Goal: Find specific page/section: Find specific page/section

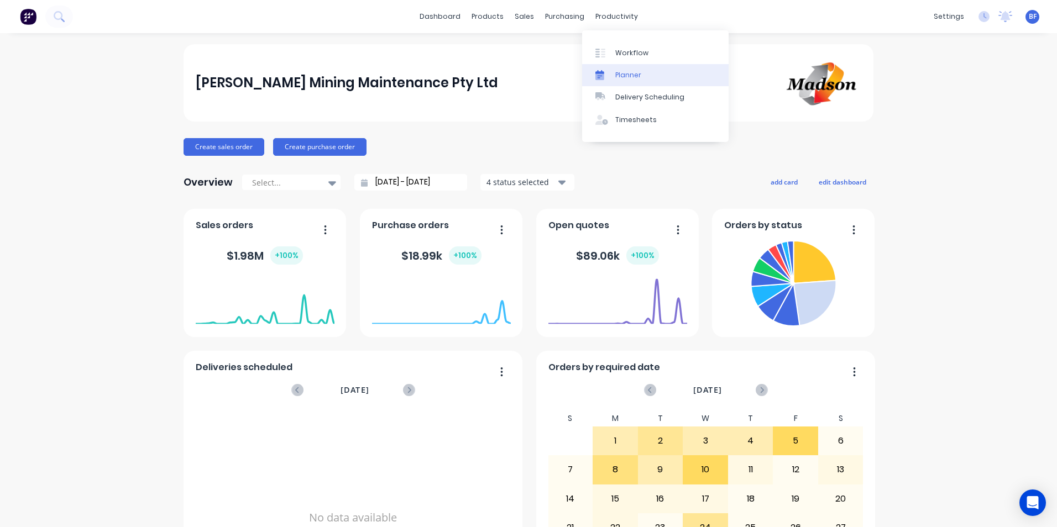
click at [627, 75] on div "Planner" at bounding box center [628, 75] width 26 height 10
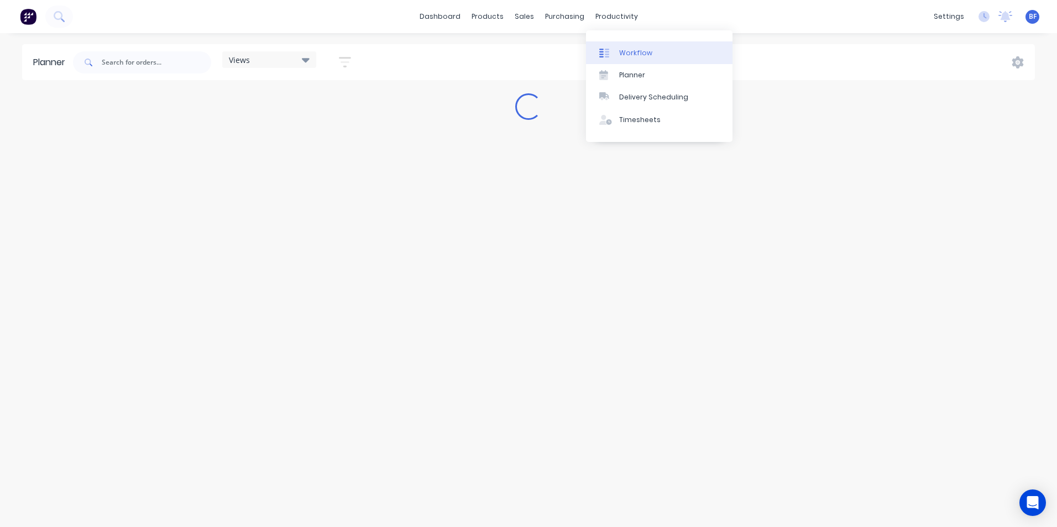
click at [632, 53] on div "Workflow" at bounding box center [635, 53] width 33 height 10
click at [161, 64] on input "text" at bounding box center [180, 62] width 109 height 22
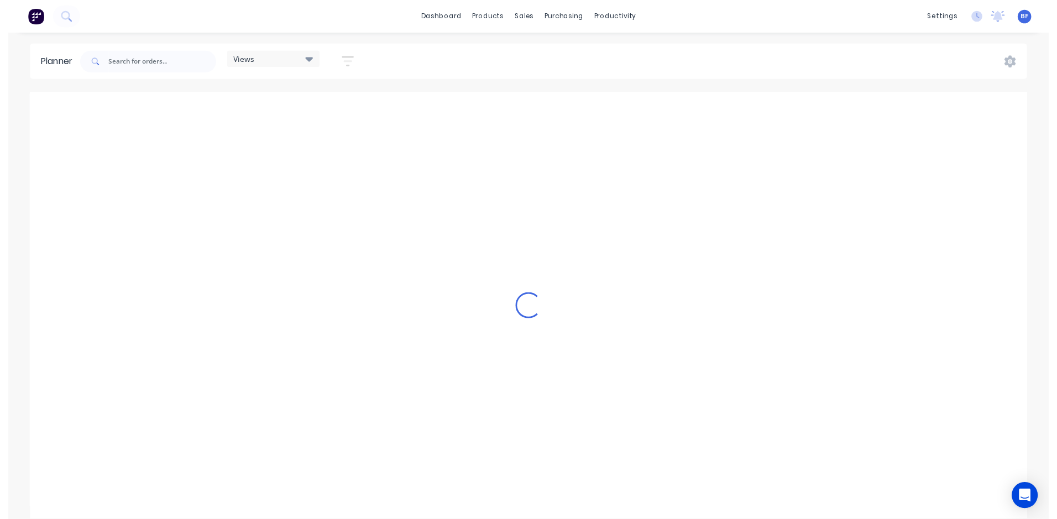
scroll to position [0, 1946]
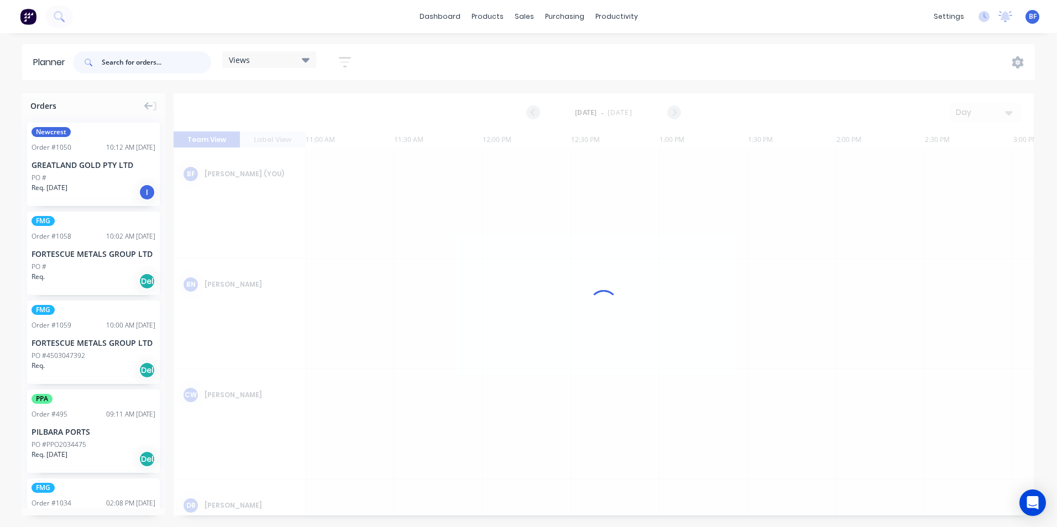
click at [161, 61] on input "text" at bounding box center [156, 62] width 109 height 22
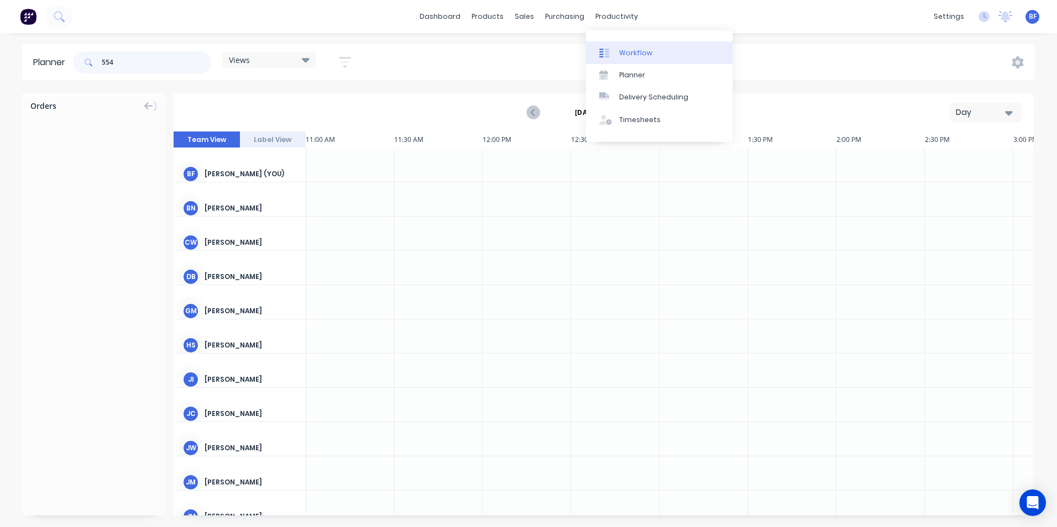
type input "554"
click at [620, 55] on div "Workflow" at bounding box center [635, 53] width 33 height 10
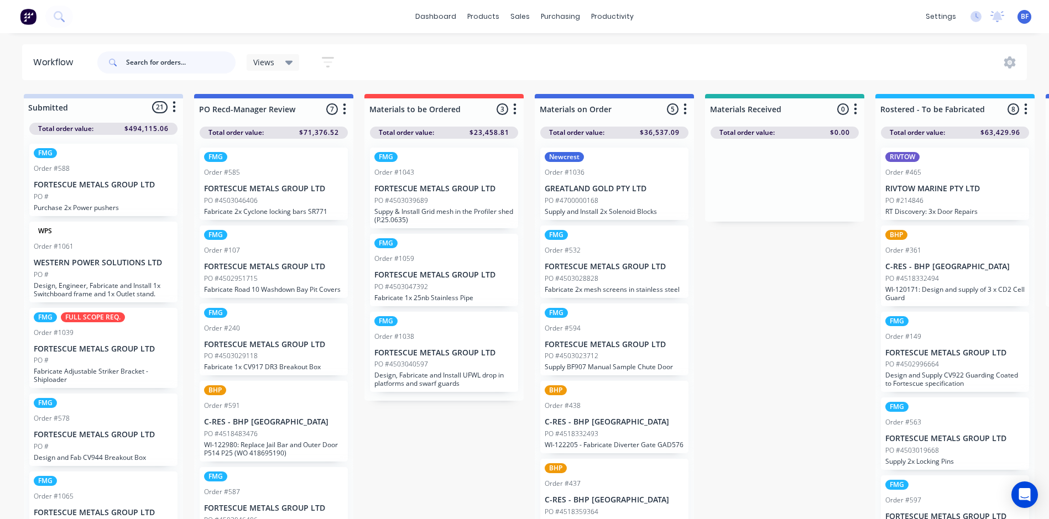
click at [149, 59] on input "text" at bounding box center [180, 62] width 109 height 22
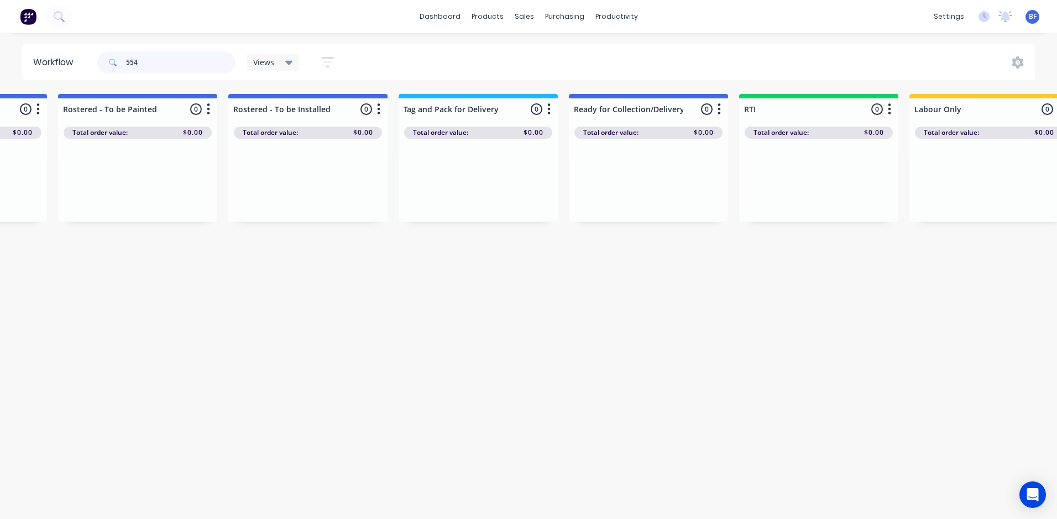
scroll to position [0, 1170]
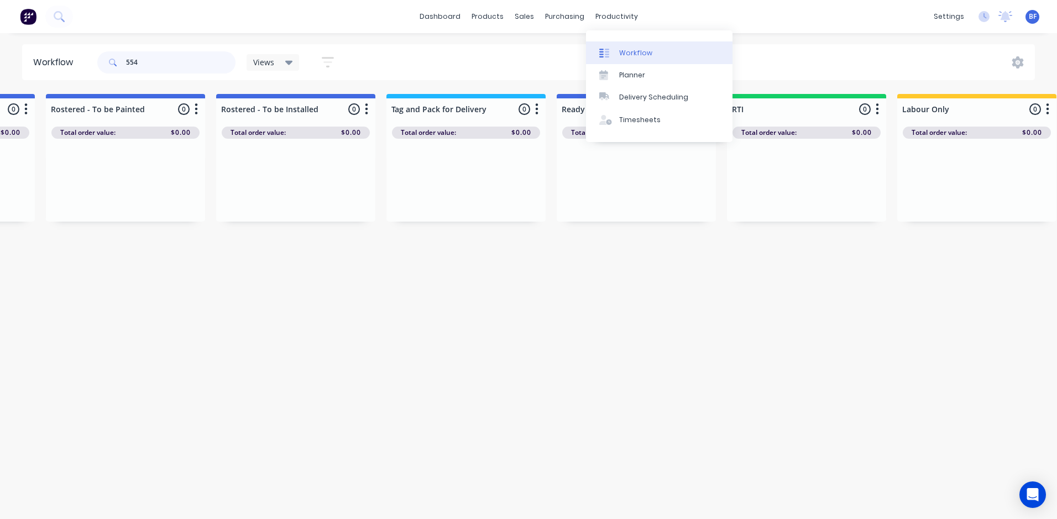
type input "554"
click at [630, 50] on div "Workflow" at bounding box center [635, 53] width 33 height 10
click at [628, 51] on div "Workflow" at bounding box center [635, 53] width 33 height 10
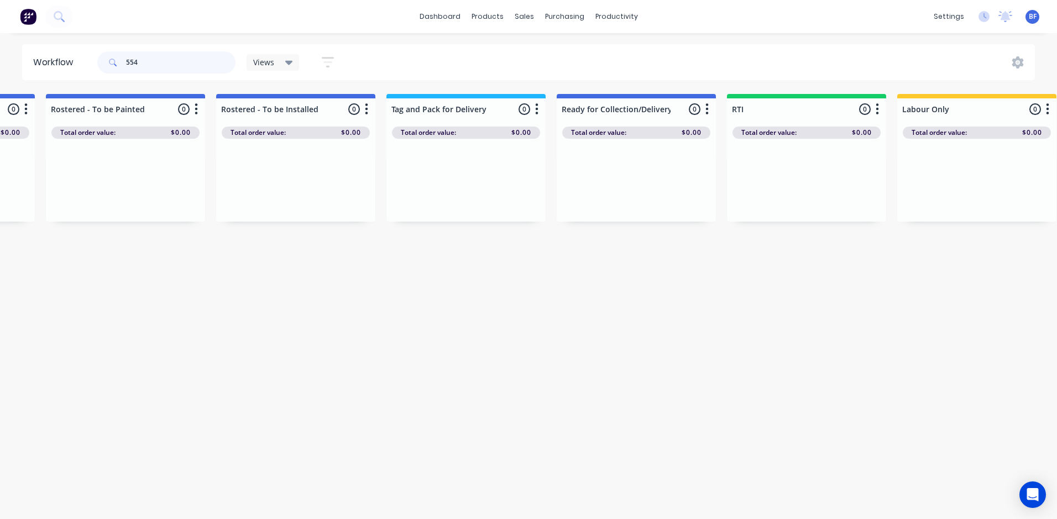
drag, startPoint x: 140, startPoint y: 62, endPoint x: 88, endPoint y: 59, distance: 52.6
click at [85, 59] on header "Workflow 554 Views Save new view None (Default) edit Labour Only edit VIEW ALL …" at bounding box center [528, 62] width 1013 height 36
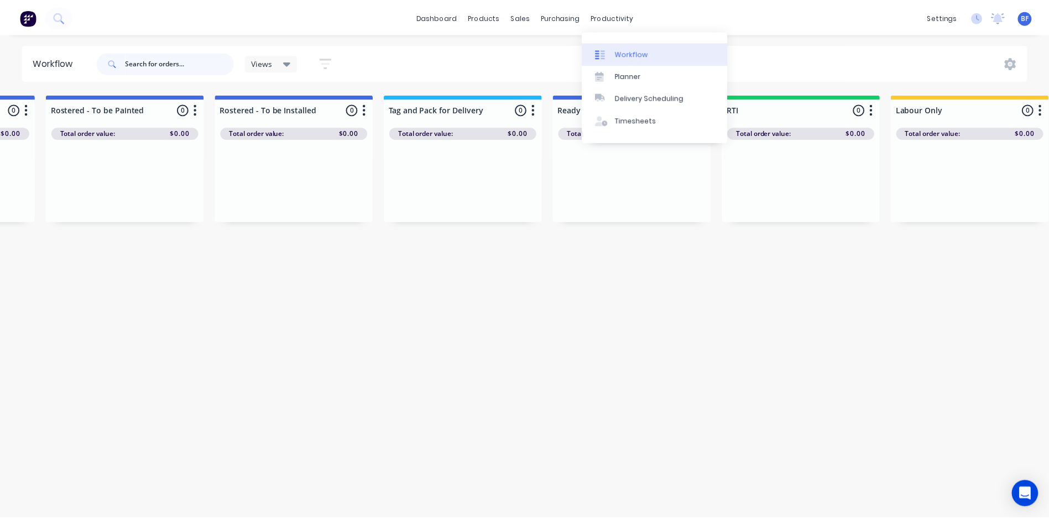
scroll to position [0, 0]
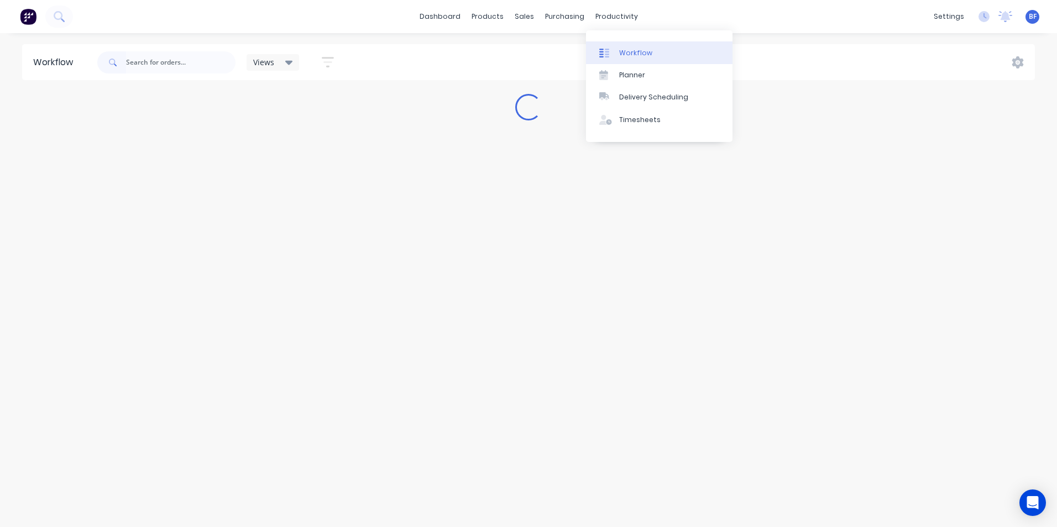
click at [629, 55] on div "Workflow" at bounding box center [635, 53] width 33 height 10
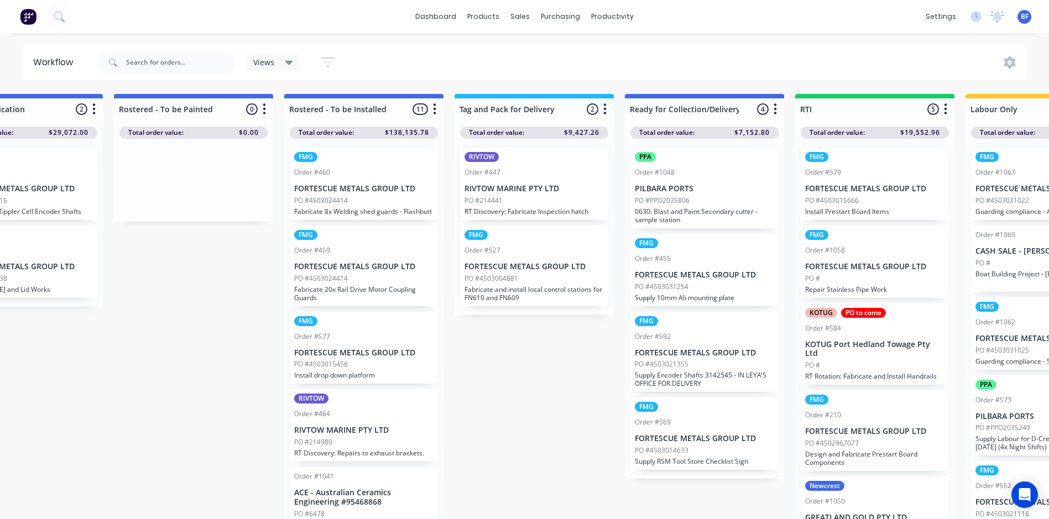
scroll to position [0, 1046]
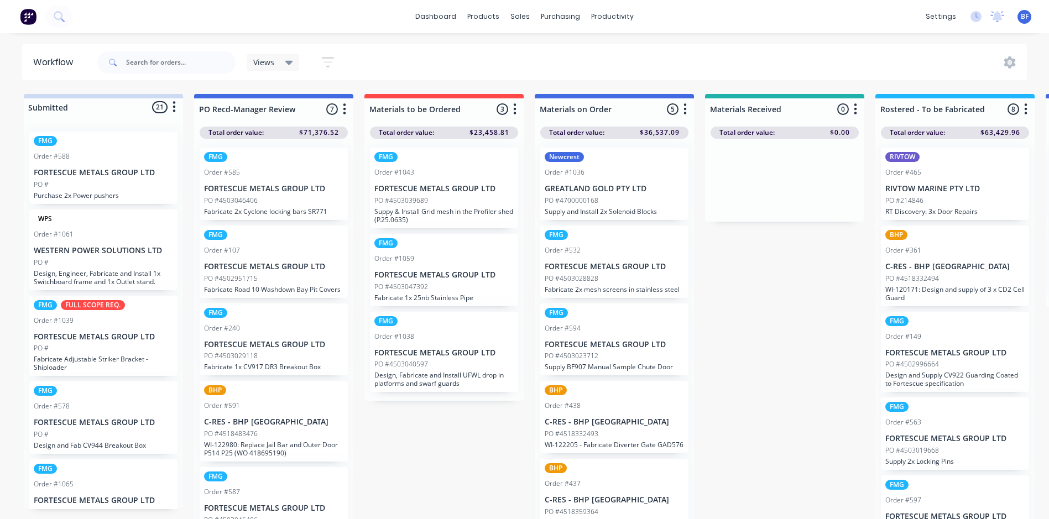
scroll to position [14, 0]
